Goal: Task Accomplishment & Management: Complete application form

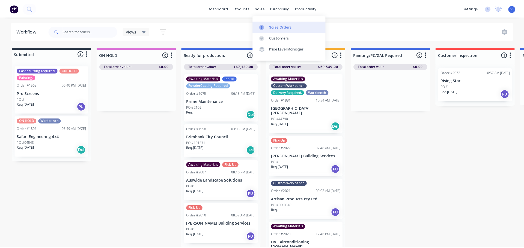
scroll to position [8, 0]
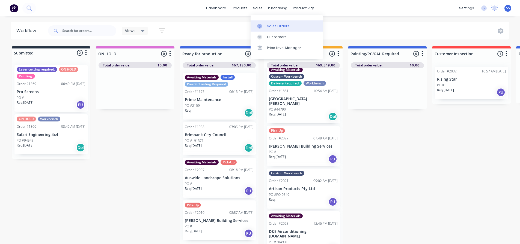
click at [269, 25] on div "Sales Orders" at bounding box center [278, 26] width 22 height 5
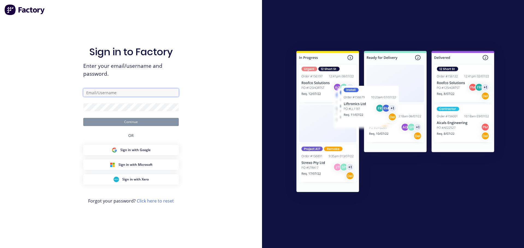
click at [133, 94] on input "text" at bounding box center [130, 93] width 95 height 8
type input "[EMAIL_ADDRESS][DOMAIN_NAME]"
click at [83, 118] on button "Continue" at bounding box center [130, 122] width 95 height 8
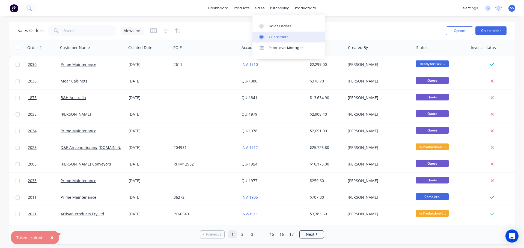
click at [270, 36] on div "Customers" at bounding box center [279, 37] width 20 height 5
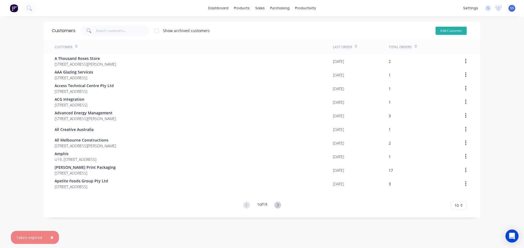
click at [451, 31] on button "Add Customer" at bounding box center [450, 31] width 31 height 8
select select "AU"
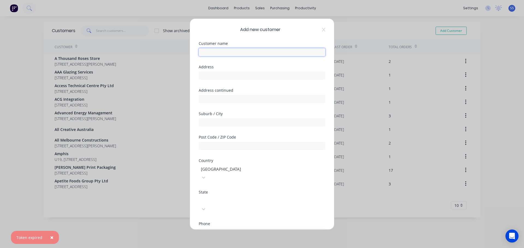
click at [242, 53] on input "text" at bounding box center [262, 52] width 127 height 8
type input "Integrated Industrial"
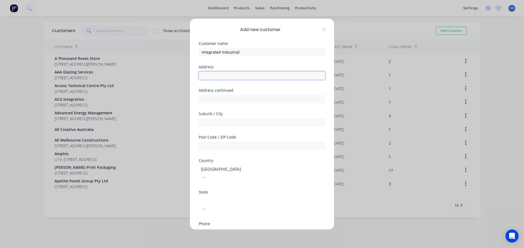
click at [277, 80] on input "text" at bounding box center [262, 75] width 127 height 8
type input "[STREET_ADDRESS]"
type input "Kewdale"
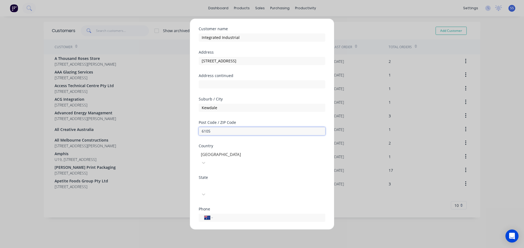
scroll to position [27, 0]
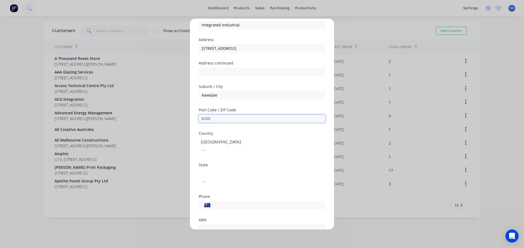
type input "6105"
click at [227, 170] on div at bounding box center [239, 173] width 79 height 7
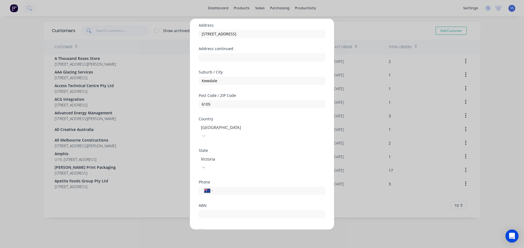
scroll to position [55, 0]
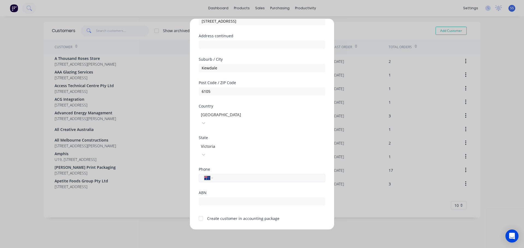
click at [238, 175] on input "tel" at bounding box center [268, 178] width 103 height 6
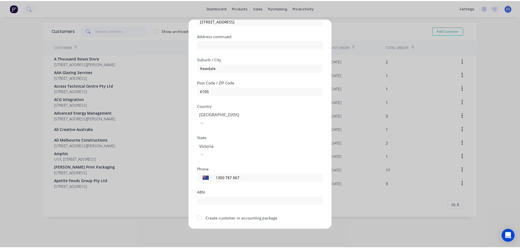
scroll to position [55, 0]
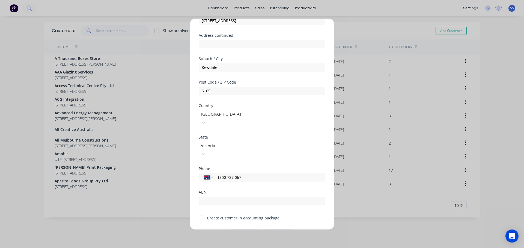
type input "1300 787 067"
click at [208, 197] on input "text" at bounding box center [262, 201] width 127 height 8
type input "30123184252"
click at [200, 213] on div at bounding box center [200, 218] width 11 height 11
click at [230, 230] on button "Save" at bounding box center [245, 234] width 30 height 9
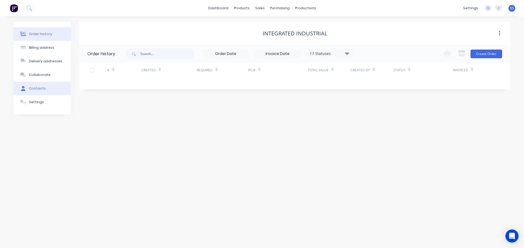
click at [50, 89] on button "Contacts" at bounding box center [42, 89] width 57 height 14
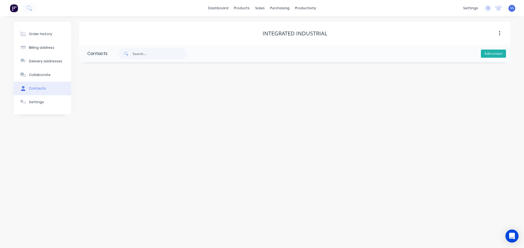
click at [499, 55] on button "Add contact" at bounding box center [493, 54] width 25 height 8
select select "AU"
click at [131, 94] on input "text" at bounding box center [131, 94] width 89 height 8
click at [125, 93] on div "Required" at bounding box center [131, 98] width 89 height 20
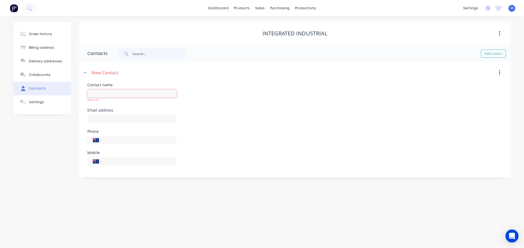
click at [124, 94] on input "text" at bounding box center [131, 94] width 89 height 8
paste input "[PERSON_NAME]"
type input "[PERSON_NAME]"
select select "AU"
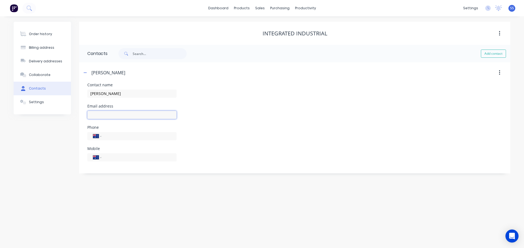
click at [128, 115] on input "text" at bounding box center [131, 115] width 89 height 8
paste input "[PERSON_NAME][EMAIL_ADDRESS][DOMAIN_NAME]"
type input "[PERSON_NAME][EMAIL_ADDRESS][DOMAIN_NAME]"
click at [113, 138] on input "tel" at bounding box center [137, 136] width 65 height 6
paste input "[PHONE_NUMBER]"
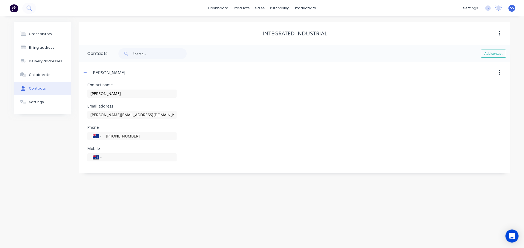
type input "[PHONE_NUMBER]"
click at [247, 126] on div "Phone International [GEOGRAPHIC_DATA] [GEOGRAPHIC_DATA] [GEOGRAPHIC_DATA] [GEOG…" at bounding box center [294, 136] width 415 height 21
click at [50, 39] on button "Order history" at bounding box center [42, 34] width 57 height 14
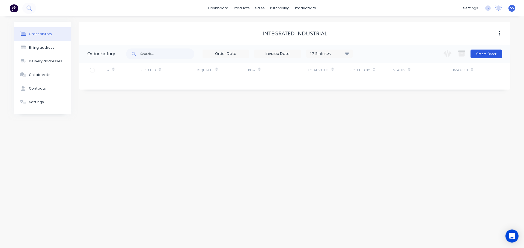
click at [475, 50] on button "Create Order" at bounding box center [486, 54] width 32 height 9
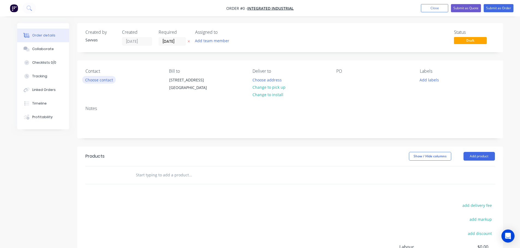
click at [102, 83] on button "Choose contact" at bounding box center [99, 79] width 34 height 7
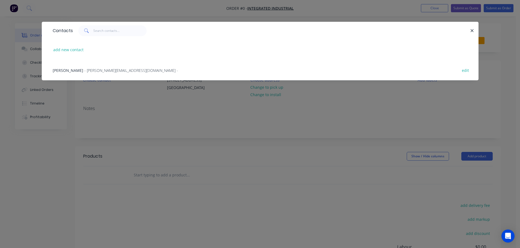
click at [100, 74] on div "[PERSON_NAME] Tuaine - [EMAIL_ADDRESS][DOMAIN_NAME] - edit" at bounding box center [260, 70] width 420 height 20
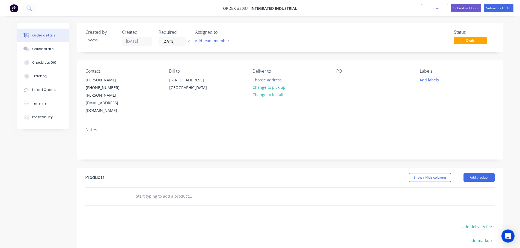
drag, startPoint x: 277, startPoint y: 88, endPoint x: 475, endPoint y: 148, distance: 207.2
click at [277, 88] on button "Change to pick up" at bounding box center [268, 87] width 39 height 7
click at [480, 173] on button "Add product" at bounding box center [478, 177] width 31 height 9
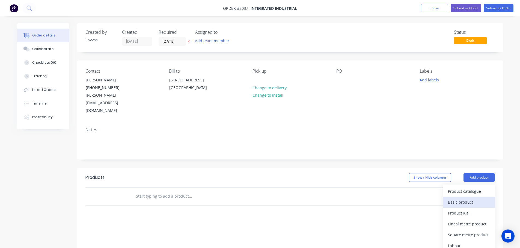
click at [465, 197] on button "Basic product" at bounding box center [469, 202] width 52 height 11
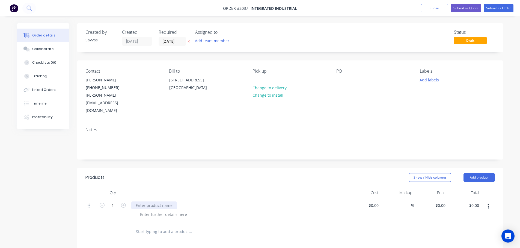
click at [158, 202] on div at bounding box center [154, 206] width 46 height 8
click at [156, 211] on div at bounding box center [164, 215] width 56 height 8
click at [203, 211] on div "- 2400mmL x 1200mmW x 900mmH." at bounding box center [173, 215] width 74 height 8
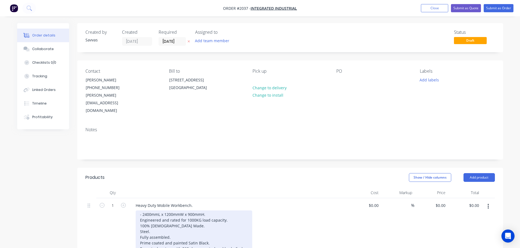
drag, startPoint x: 137, startPoint y: 204, endPoint x: 133, endPoint y: 203, distance: 4.1
click at [138, 211] on div "- 2400mmL x 1200mmW x 900mmH. Engineered and rated for 1000KG load capacity. 10…" at bounding box center [194, 240] width 116 height 59
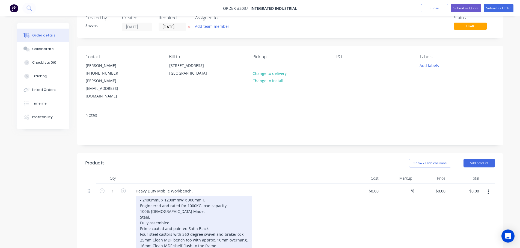
scroll to position [27, 0]
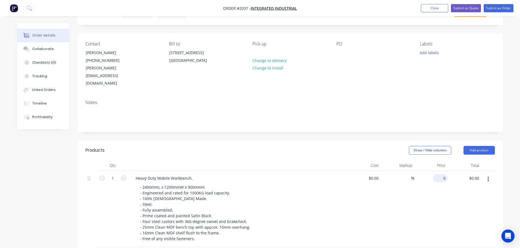
click at [440, 175] on div "0 $0.00" at bounding box center [440, 179] width 15 height 8
type input "$1,507.00"
click at [367, 146] on div "Show / Hide columns Add product" at bounding box center [333, 150] width 322 height 9
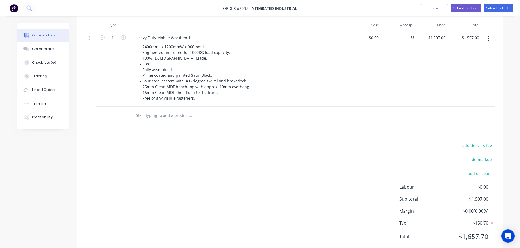
scroll to position [32, 0]
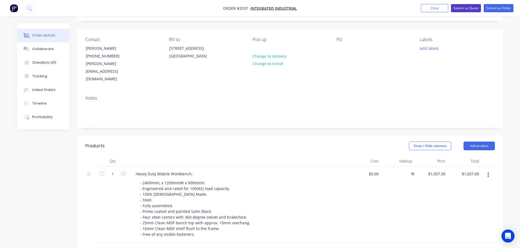
click at [455, 10] on button "Submit as Quote" at bounding box center [466, 8] width 30 height 8
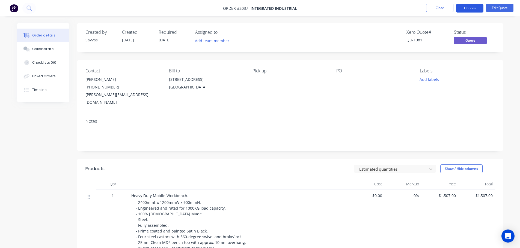
click at [472, 11] on button "Options" at bounding box center [469, 8] width 27 height 9
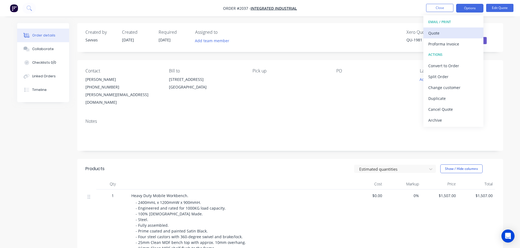
click at [457, 31] on div "Quote" at bounding box center [453, 33] width 50 height 8
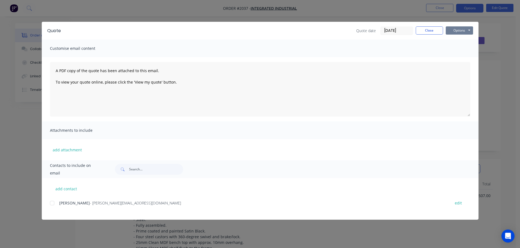
click at [458, 31] on button "Options" at bounding box center [458, 30] width 27 height 8
click at [457, 48] on button "Print" at bounding box center [462, 49] width 35 height 9
click at [420, 29] on button "Close" at bounding box center [428, 30] width 27 height 8
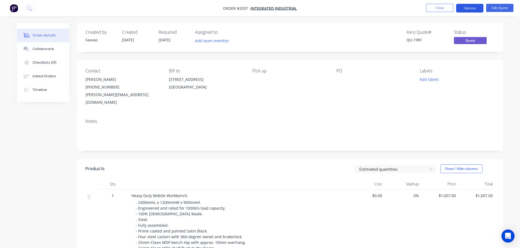
click at [461, 9] on button "Options" at bounding box center [469, 8] width 27 height 9
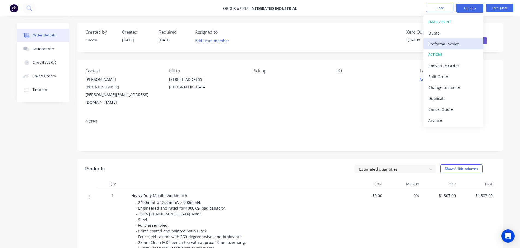
click at [452, 46] on div "Proforma Invoice" at bounding box center [453, 44] width 50 height 8
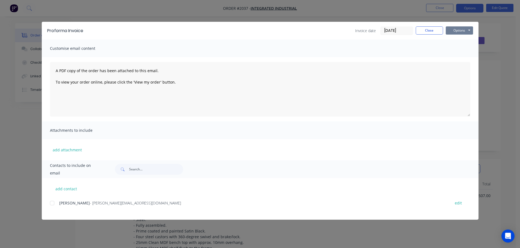
click at [463, 33] on button "Options" at bounding box center [458, 30] width 27 height 8
click at [460, 46] on button "Print" at bounding box center [462, 49] width 35 height 9
click at [431, 29] on button "Close" at bounding box center [428, 30] width 27 height 8
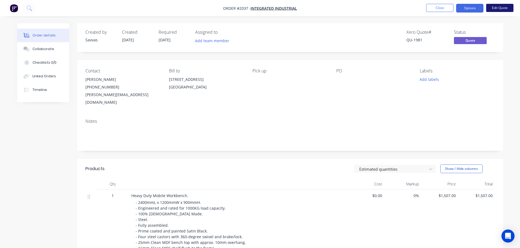
click at [497, 9] on button "Edit Quote" at bounding box center [499, 8] width 27 height 8
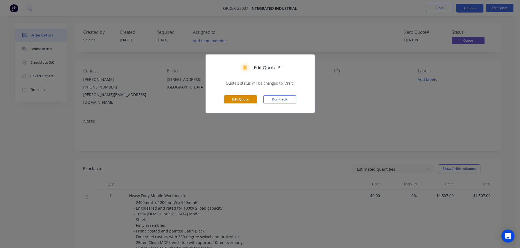
click at [234, 98] on button "Edit Quote" at bounding box center [240, 99] width 33 height 8
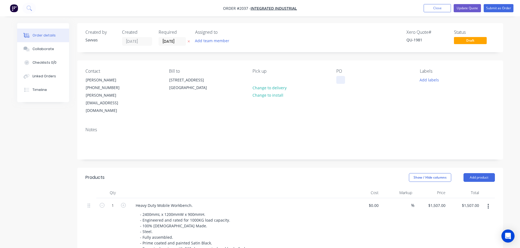
click at [339, 78] on div at bounding box center [340, 80] width 9 height 8
click at [356, 104] on div "Contact [PERSON_NAME] [PHONE_NUMBER] [PERSON_NAME][EMAIL_ADDRESS][DOMAIN_NAME] …" at bounding box center [289, 92] width 425 height 62
click at [474, 11] on button "Update Quote" at bounding box center [466, 8] width 27 height 8
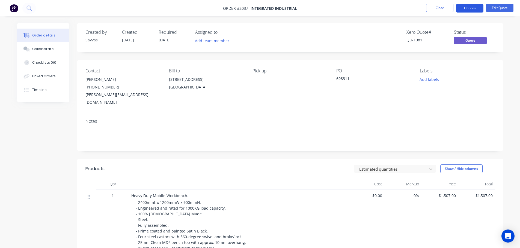
click at [472, 11] on button "Options" at bounding box center [469, 8] width 27 height 9
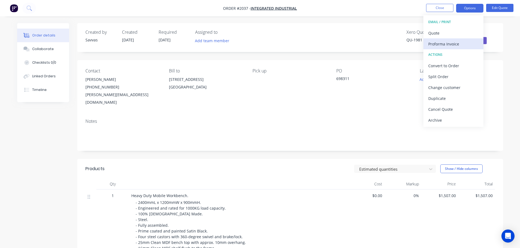
click at [453, 41] on div "Proforma Invoice" at bounding box center [453, 44] width 50 height 8
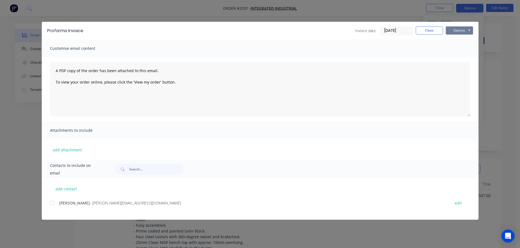
click at [458, 32] on button "Options" at bounding box center [458, 30] width 27 height 8
click at [459, 50] on button "Print" at bounding box center [462, 49] width 35 height 9
click at [430, 31] on button "Close" at bounding box center [428, 30] width 27 height 8
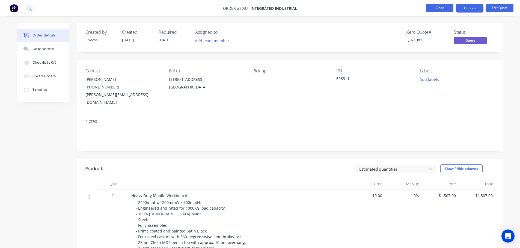
click at [437, 7] on button "Close" at bounding box center [439, 8] width 27 height 8
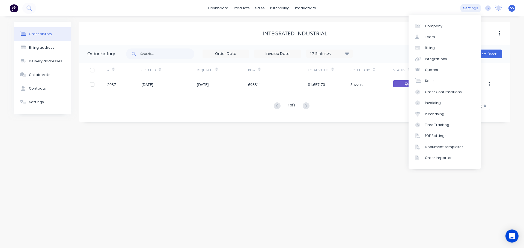
click at [463, 10] on div "settings" at bounding box center [470, 8] width 20 height 8
click at [444, 133] on link "PDF Settings" at bounding box center [444, 136] width 72 height 11
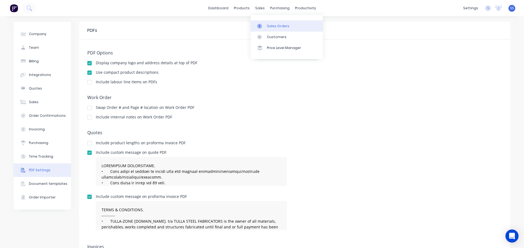
click at [262, 22] on link "Sales Orders" at bounding box center [286, 25] width 72 height 11
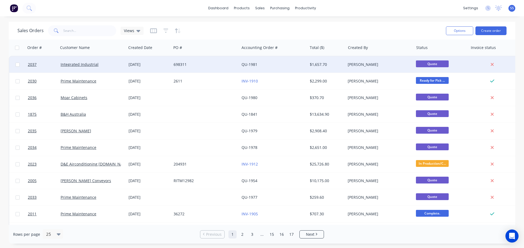
click at [195, 69] on div "698311" at bounding box center [205, 64] width 68 height 16
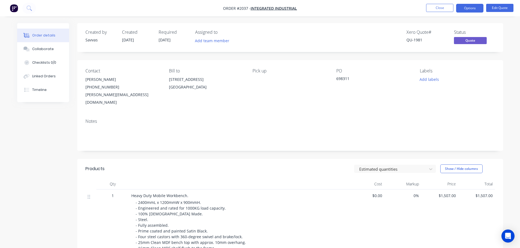
click at [465, 13] on nav "Order #2037 - Integrated Industrial Close Options Edit Quote" at bounding box center [260, 8] width 520 height 16
click at [465, 11] on button "Options" at bounding box center [469, 8] width 27 height 9
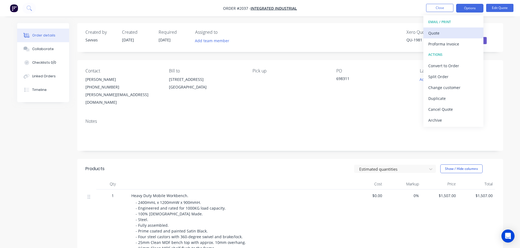
click at [446, 35] on div "Quote" at bounding box center [453, 33] width 50 height 8
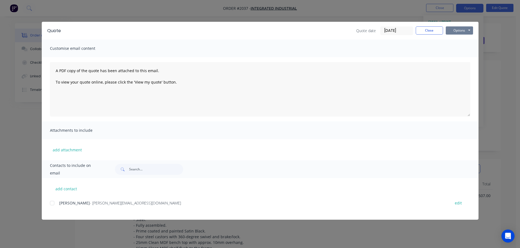
click at [465, 34] on button "Options" at bounding box center [458, 30] width 27 height 8
click at [461, 51] on button "Print" at bounding box center [462, 49] width 35 height 9
click at [450, 29] on button "Options" at bounding box center [458, 30] width 27 height 8
click at [439, 31] on button "Close" at bounding box center [428, 30] width 27 height 8
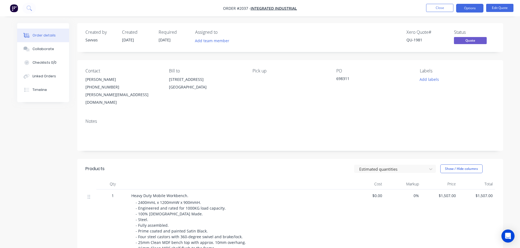
click at [460, 13] on nav "Order #2037 - Integrated Industrial Close Options Edit Quote" at bounding box center [260, 8] width 520 height 16
click at [463, 12] on button "Options" at bounding box center [469, 8] width 27 height 9
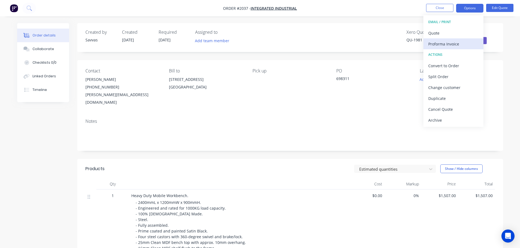
click at [451, 42] on div "Proforma Invoice" at bounding box center [453, 44] width 50 height 8
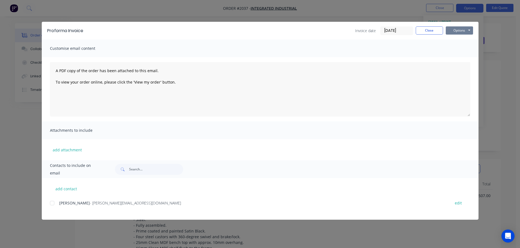
click at [461, 34] on button "Options" at bounding box center [458, 30] width 27 height 8
click at [459, 50] on button "Print" at bounding box center [462, 49] width 35 height 9
click at [424, 33] on button "Close" at bounding box center [428, 30] width 27 height 8
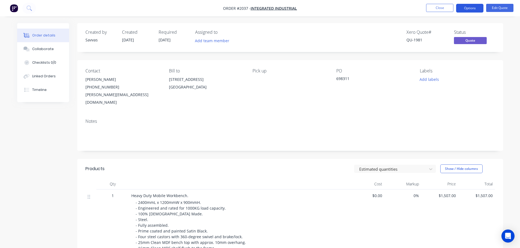
click at [466, 10] on button "Options" at bounding box center [469, 8] width 27 height 9
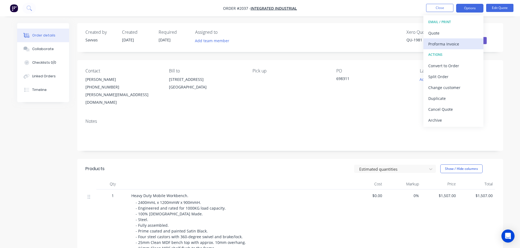
click at [447, 46] on div "Proforma Invoice" at bounding box center [453, 44] width 50 height 8
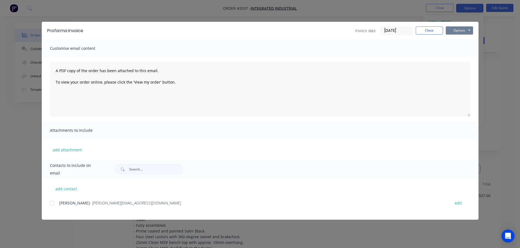
click at [464, 31] on button "Options" at bounding box center [458, 30] width 27 height 8
click at [459, 48] on button "Print" at bounding box center [462, 49] width 35 height 9
click at [423, 29] on button "Close" at bounding box center [428, 30] width 27 height 8
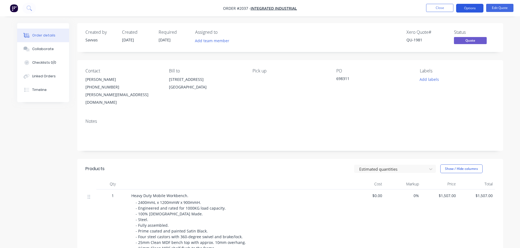
click at [464, 8] on button "Options" at bounding box center [469, 8] width 27 height 9
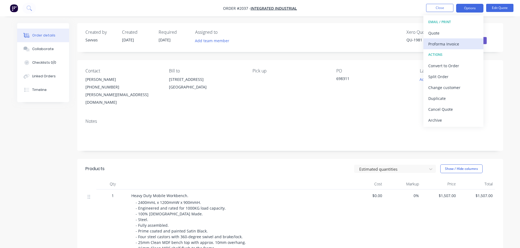
click at [451, 43] on div "Proforma Invoice" at bounding box center [453, 44] width 50 height 8
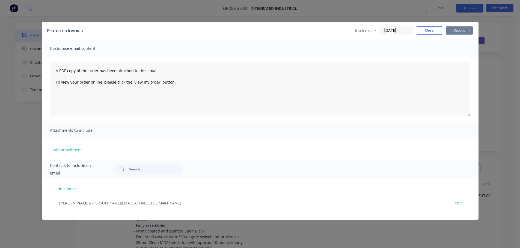
click at [455, 34] on button "Options" at bounding box center [458, 30] width 27 height 8
click at [457, 41] on button "Preview" at bounding box center [462, 40] width 35 height 9
click at [433, 34] on button "Close" at bounding box center [428, 30] width 27 height 8
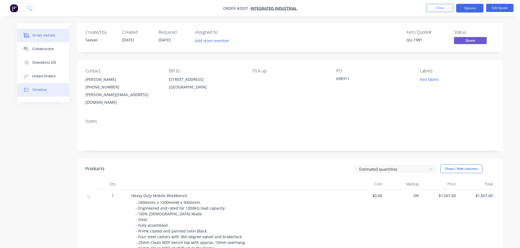
click at [51, 93] on button "Timeline" at bounding box center [43, 90] width 52 height 14
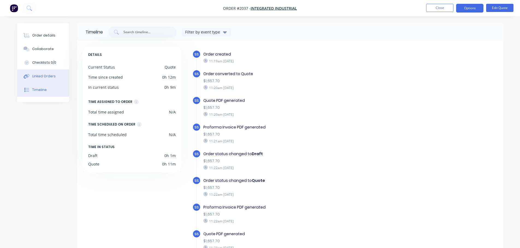
click at [54, 79] on div "Linked Orders" at bounding box center [43, 76] width 23 height 5
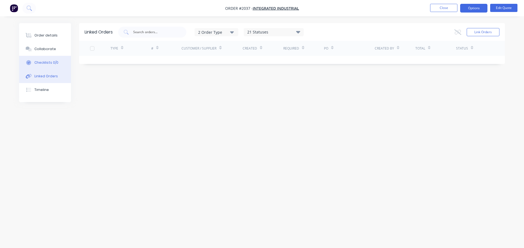
click at [52, 61] on div "Checklists 0/0" at bounding box center [46, 62] width 24 height 5
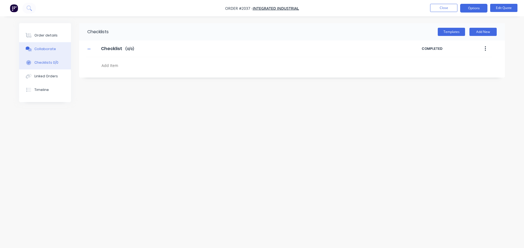
click at [51, 51] on div "Collaborate" at bounding box center [45, 49] width 22 height 5
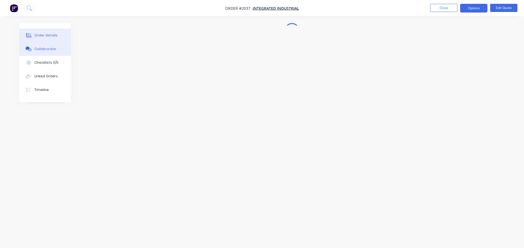
click at [54, 40] on button "Order details" at bounding box center [45, 36] width 52 height 14
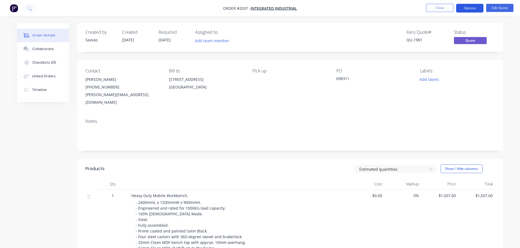
click at [473, 7] on button "Options" at bounding box center [469, 8] width 27 height 9
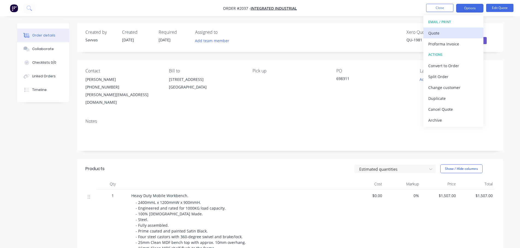
click at [458, 32] on div "Quote" at bounding box center [453, 33] width 50 height 8
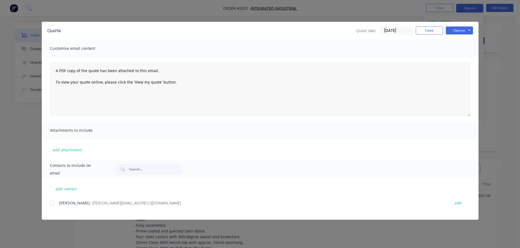
click at [423, 36] on div "Quote Quote date 25/09/25 Close Options Preview Print Email" at bounding box center [260, 31] width 436 height 18
click at [425, 35] on div "Quote date 25/09/25 Close Options Preview Print Email" at bounding box center [414, 30] width 117 height 9
click at [427, 32] on button "Close" at bounding box center [428, 30] width 27 height 8
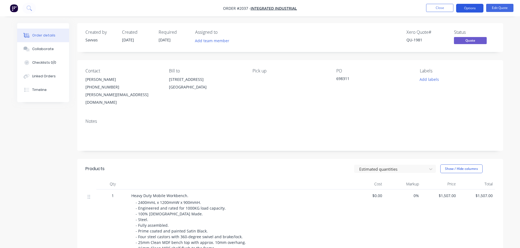
click at [470, 12] on button "Options" at bounding box center [469, 8] width 27 height 9
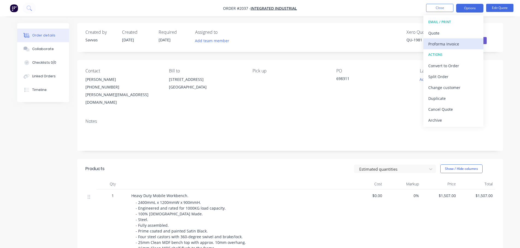
click at [460, 43] on div "Proforma Invoice" at bounding box center [453, 44] width 50 height 8
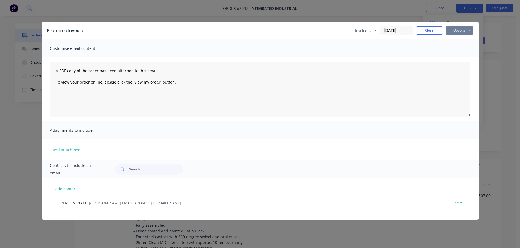
click at [464, 29] on button "Options" at bounding box center [458, 30] width 27 height 8
click at [461, 40] on button "Preview" at bounding box center [462, 40] width 35 height 9
